Goal: Information Seeking & Learning: Learn about a topic

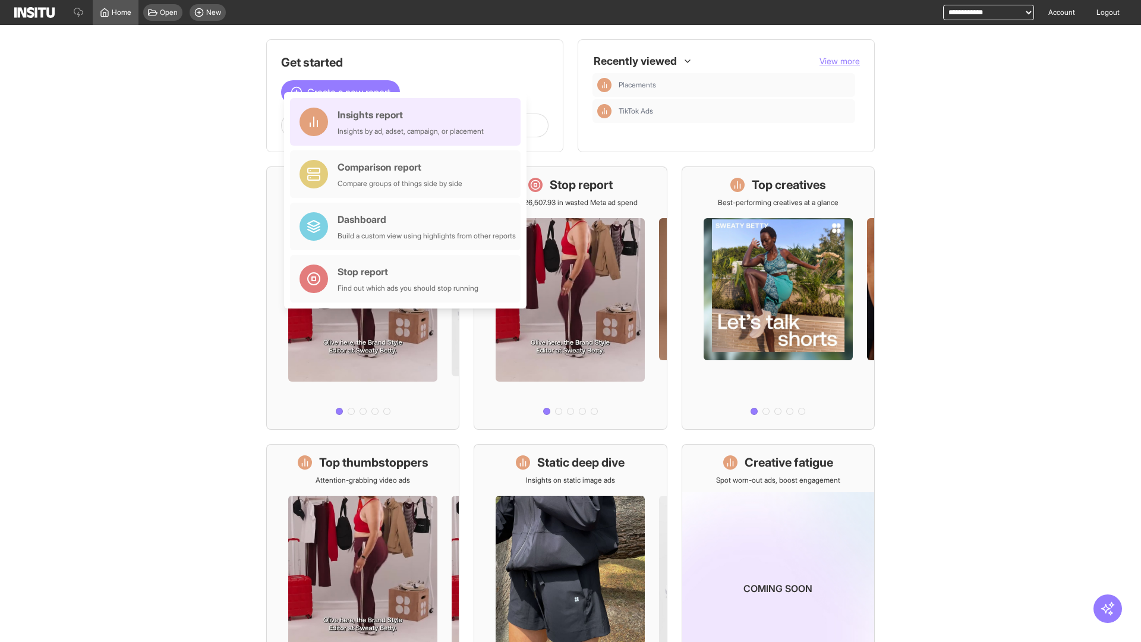
click at [408, 122] on div "Insights report Insights by ad, adset, campaign, or placement" at bounding box center [411, 122] width 146 height 29
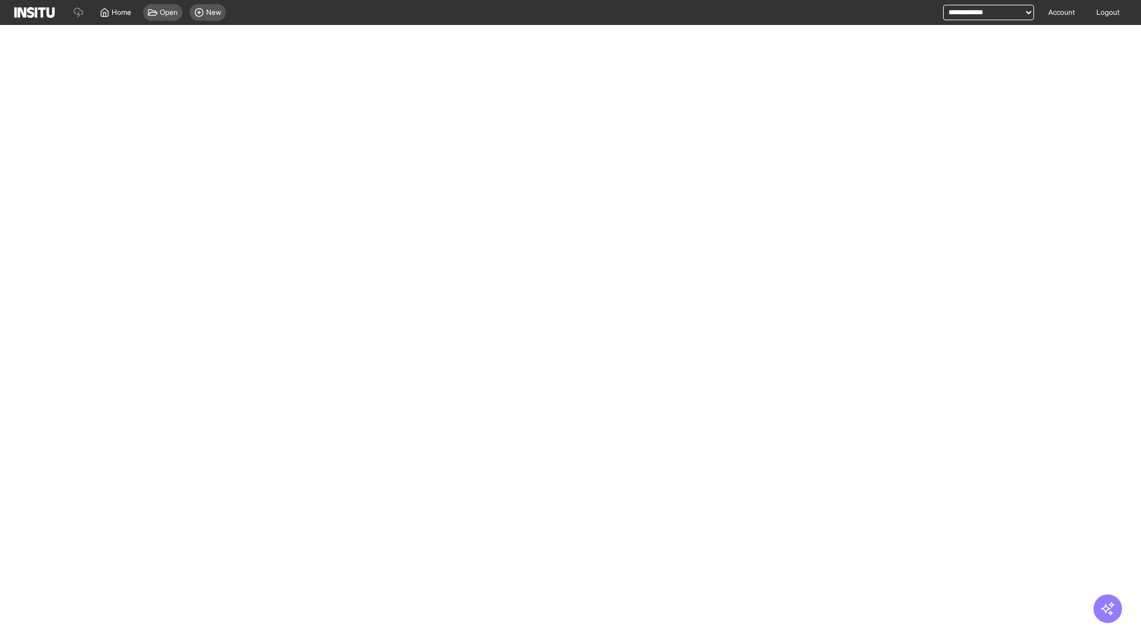
select select "**"
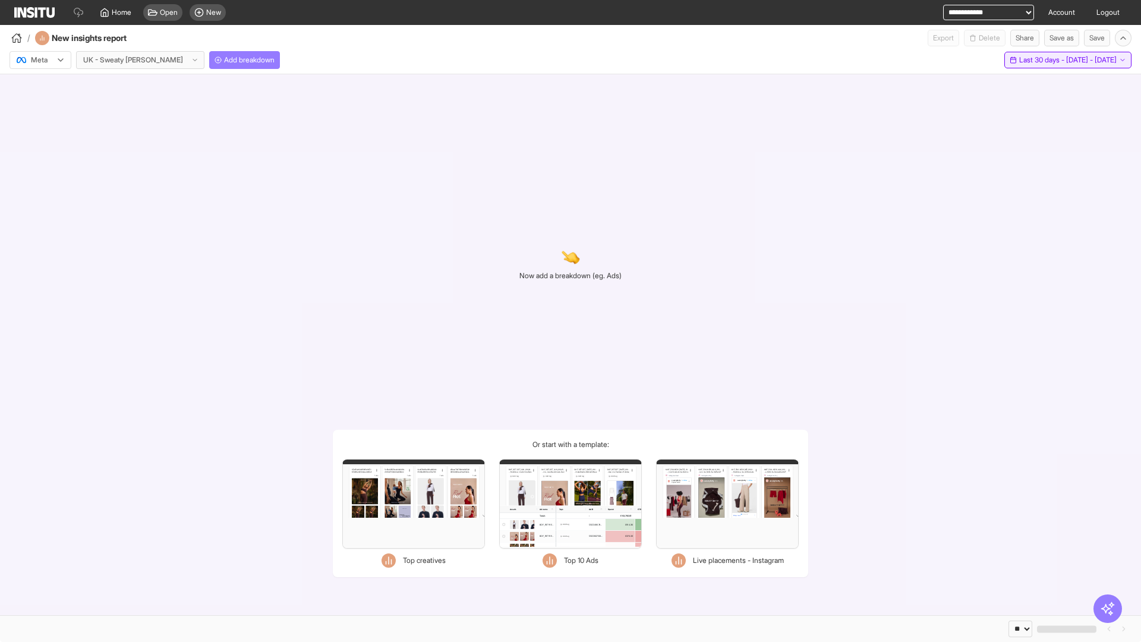
click at [1044, 60] on span "Last 30 days - [DATE] - [DATE]" at bounding box center [1067, 60] width 97 height 10
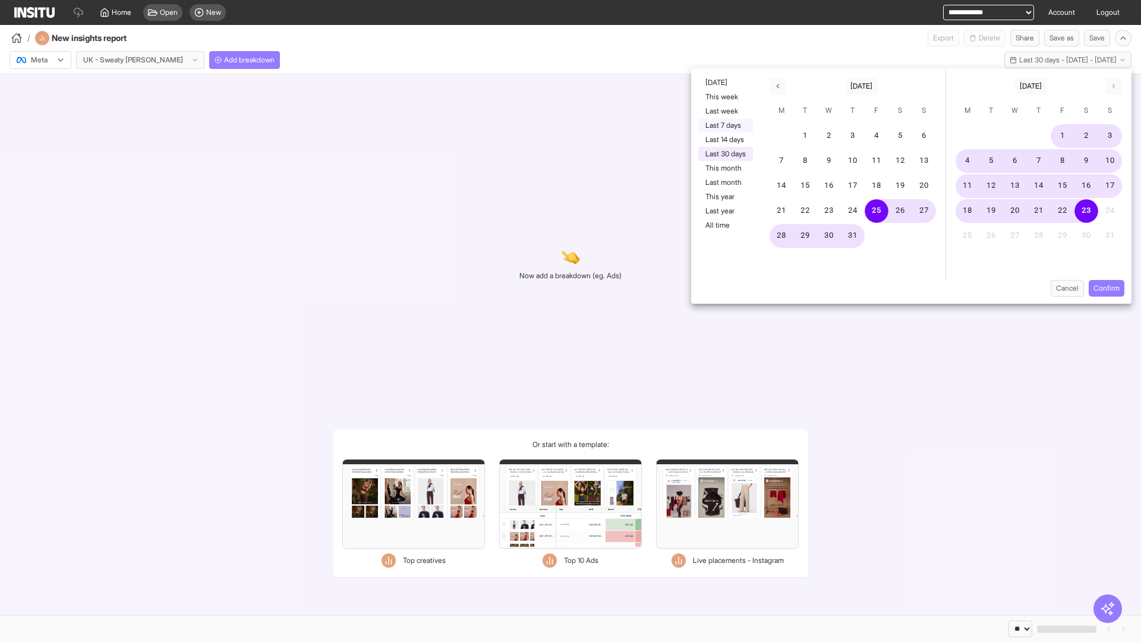
click at [725, 125] on button "Last 7 days" at bounding box center [725, 125] width 55 height 14
